Goal: Task Accomplishment & Management: Use online tool/utility

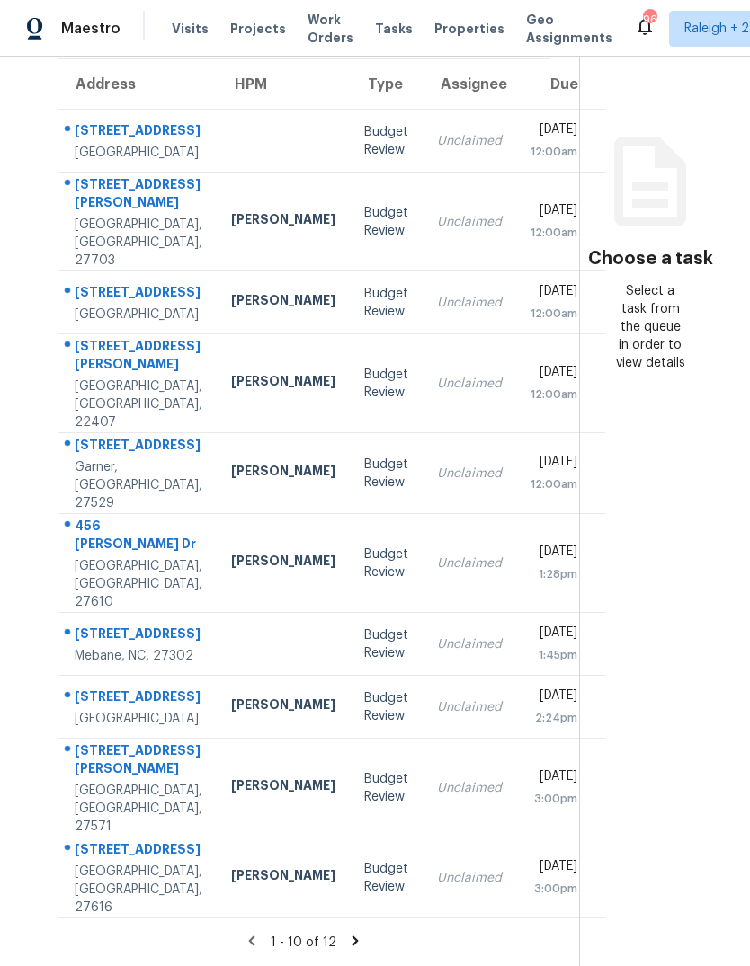
scroll to position [67, 0]
click at [358, 937] on icon at bounding box center [355, 941] width 16 height 16
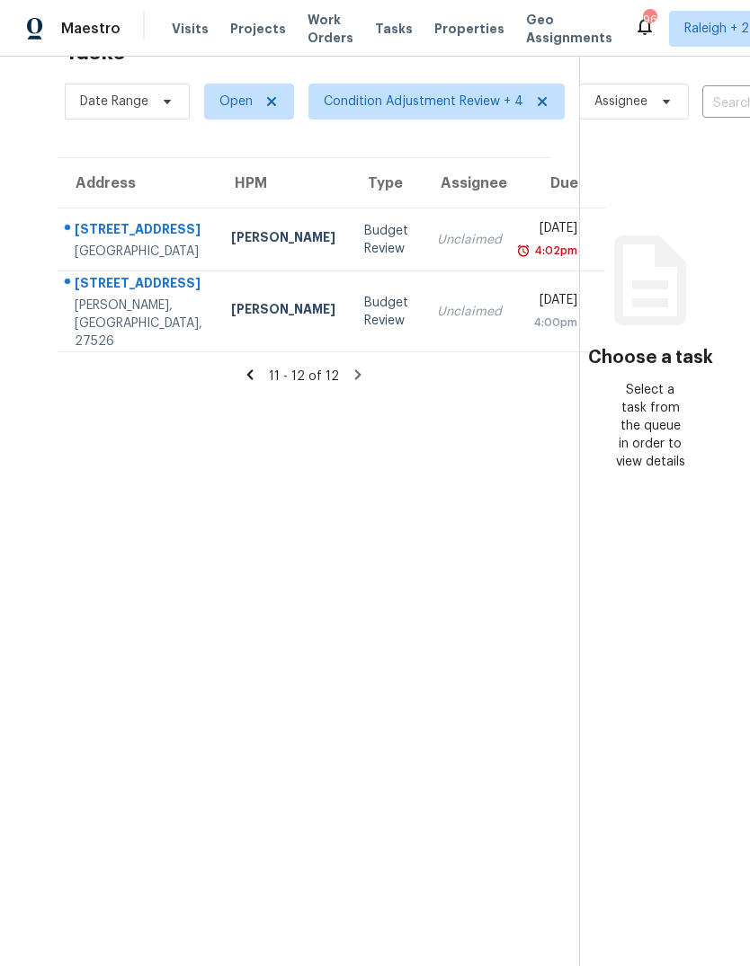
click at [437, 231] on div "Unclaimed" at bounding box center [469, 240] width 65 height 18
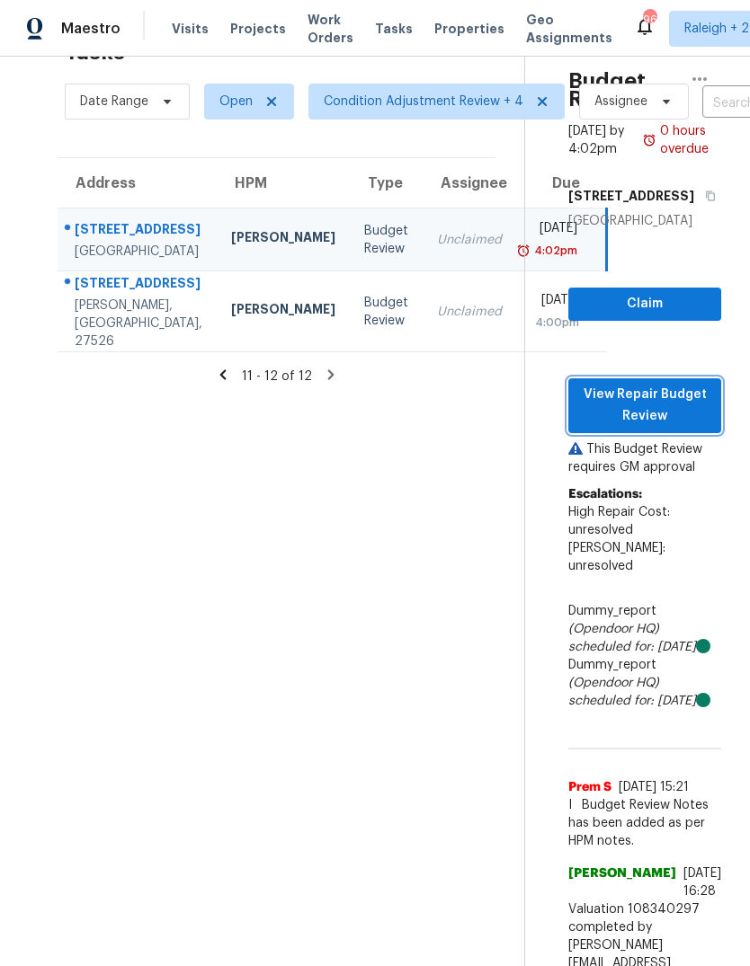
click at [669, 384] on span "View Repair Budget Review" at bounding box center [644, 406] width 124 height 44
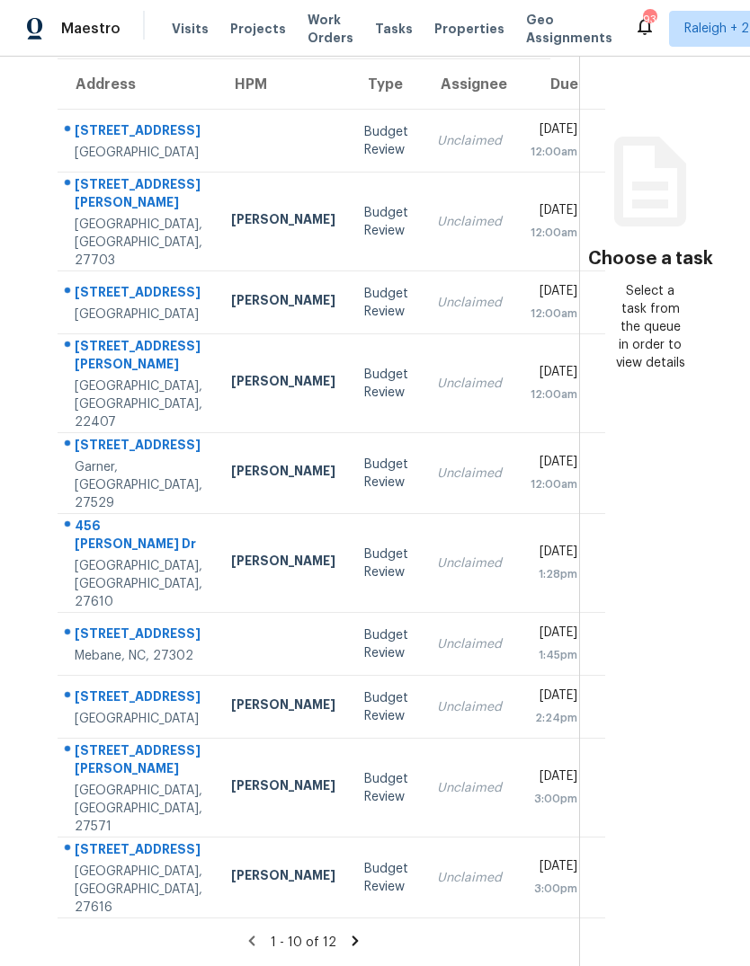
scroll to position [67, 0]
click at [356, 934] on icon at bounding box center [355, 941] width 16 height 16
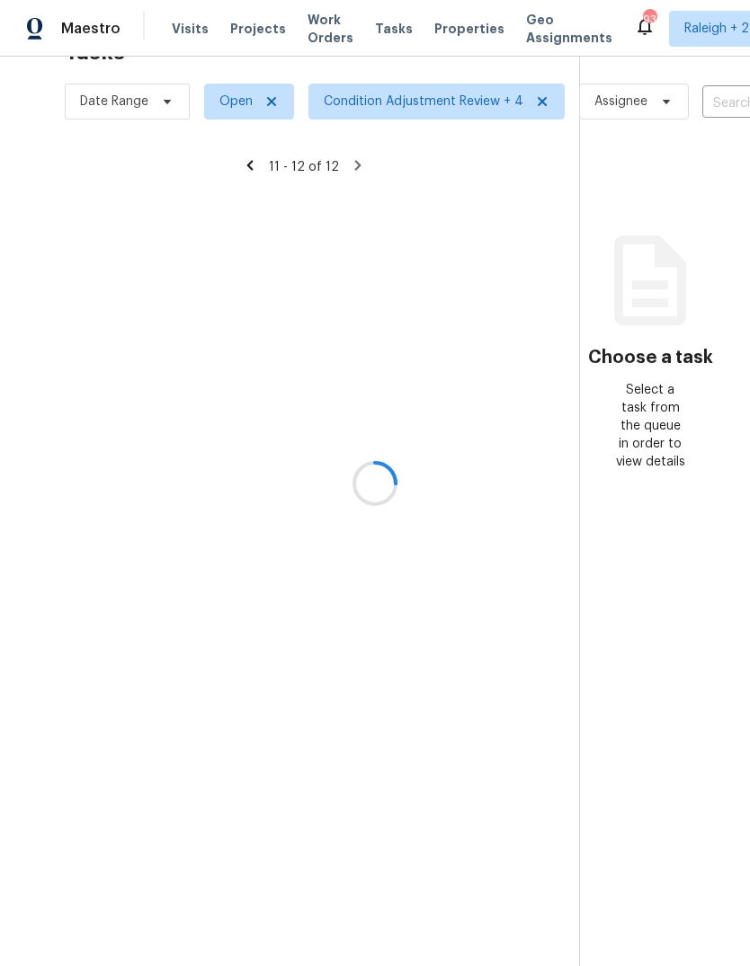
scroll to position [57, 0]
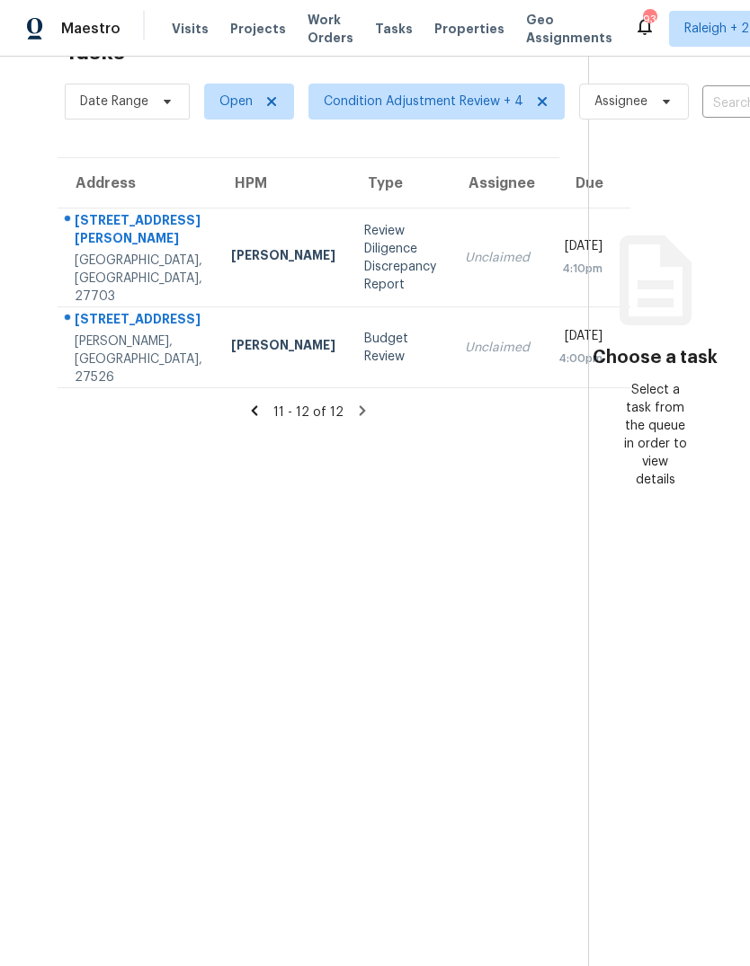
click at [465, 339] on div "Unclaimed" at bounding box center [497, 348] width 65 height 18
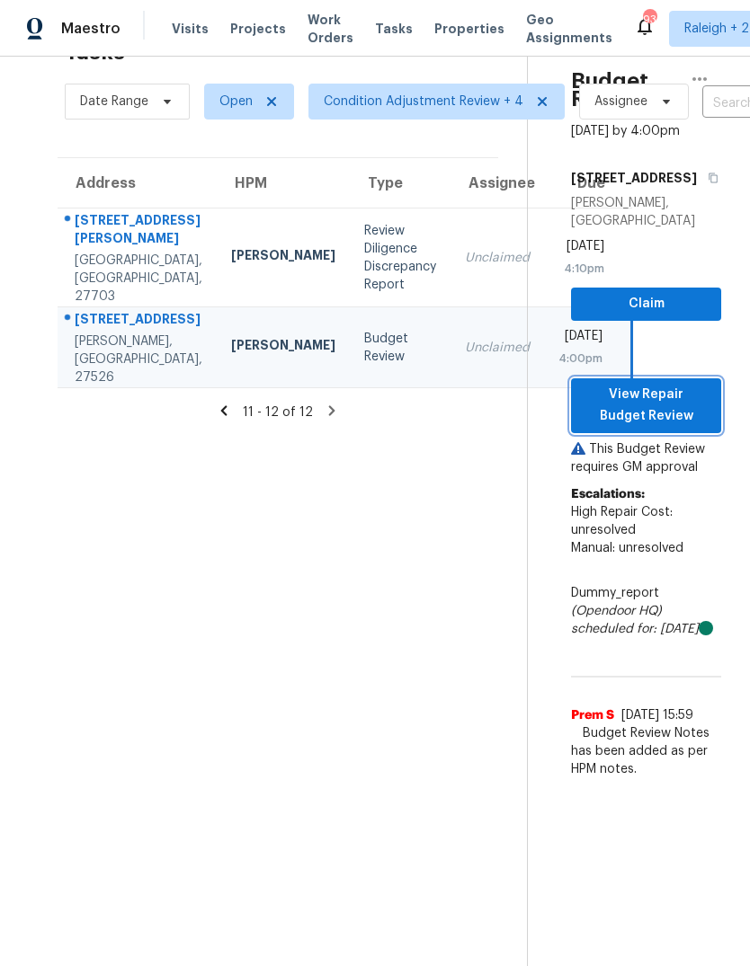
click at [678, 384] on span "View Repair Budget Review" at bounding box center [645, 406] width 121 height 44
